Goal: Information Seeking & Learning: Learn about a topic

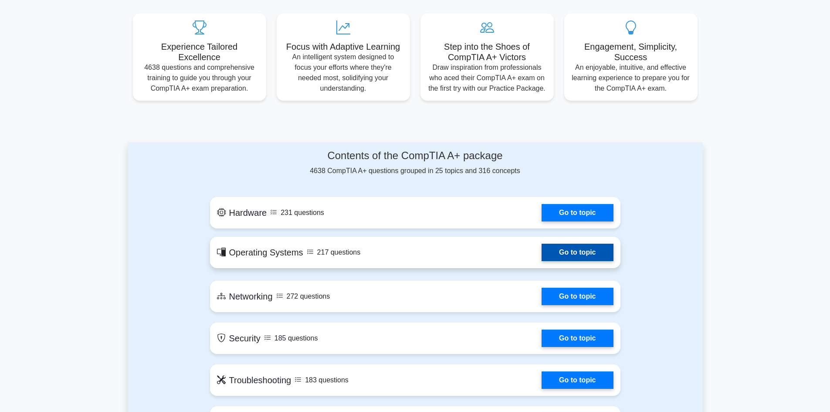
scroll to position [392, 0]
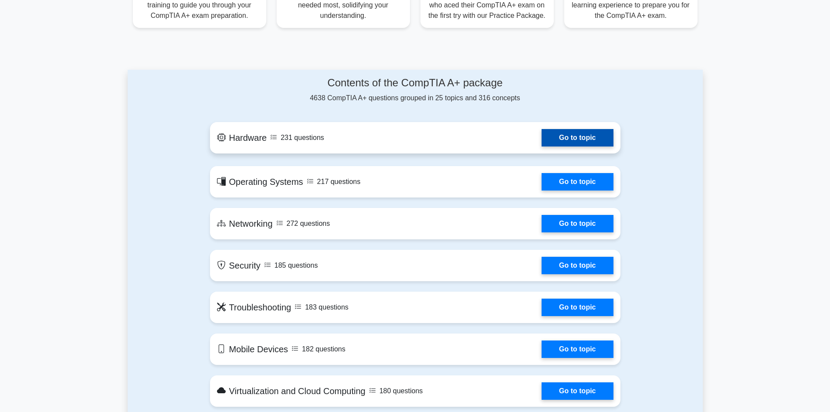
click at [585, 137] on link "Go to topic" at bounding box center [577, 137] width 71 height 17
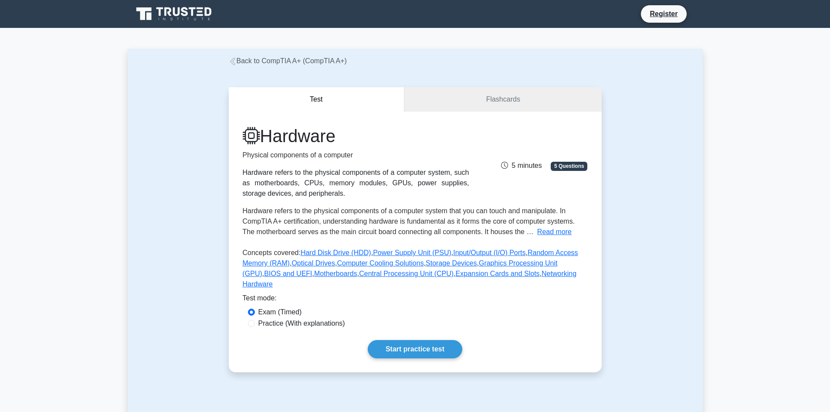
scroll to position [305, 0]
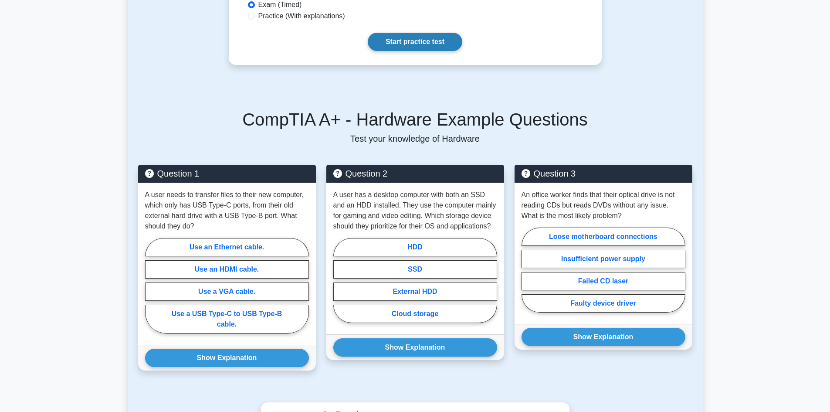
click at [419, 35] on link "Start practice test" at bounding box center [415, 42] width 95 height 18
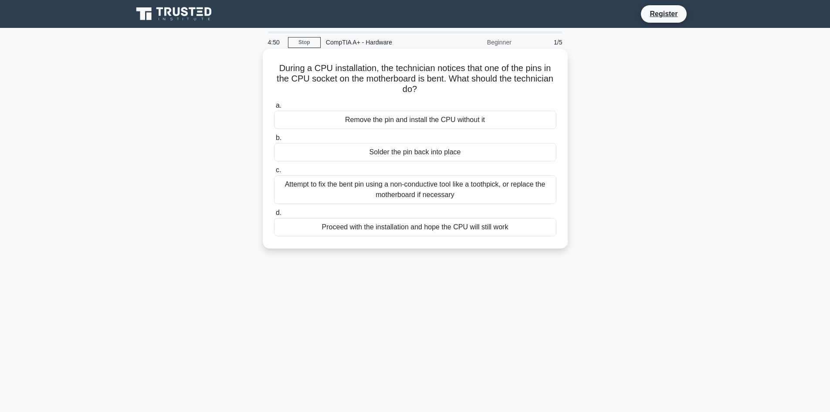
click at [508, 194] on div "Attempt to fix the bent pin using a non-conductive tool like a toothpick, or re…" at bounding box center [415, 189] width 282 height 29
click at [274, 173] on input "c. Attempt to fix the bent pin using a non-conductive tool like a toothpick, or…" at bounding box center [274, 170] width 0 height 6
